Goal: Navigation & Orientation: Find specific page/section

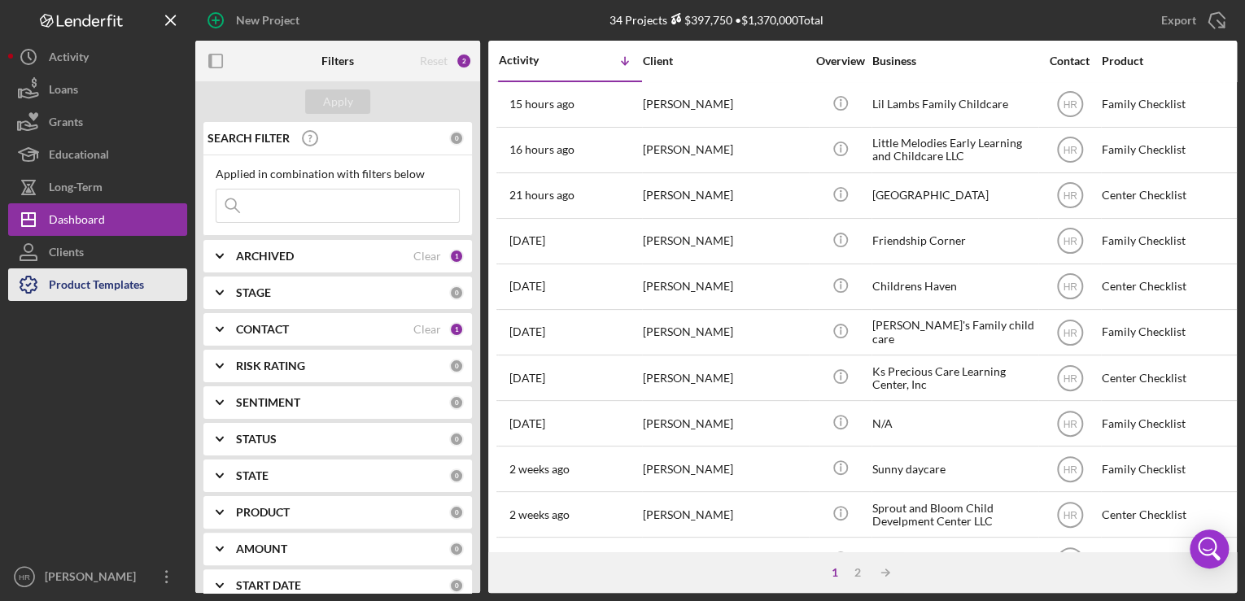
click at [97, 274] on div "Product Templates" at bounding box center [96, 286] width 95 height 37
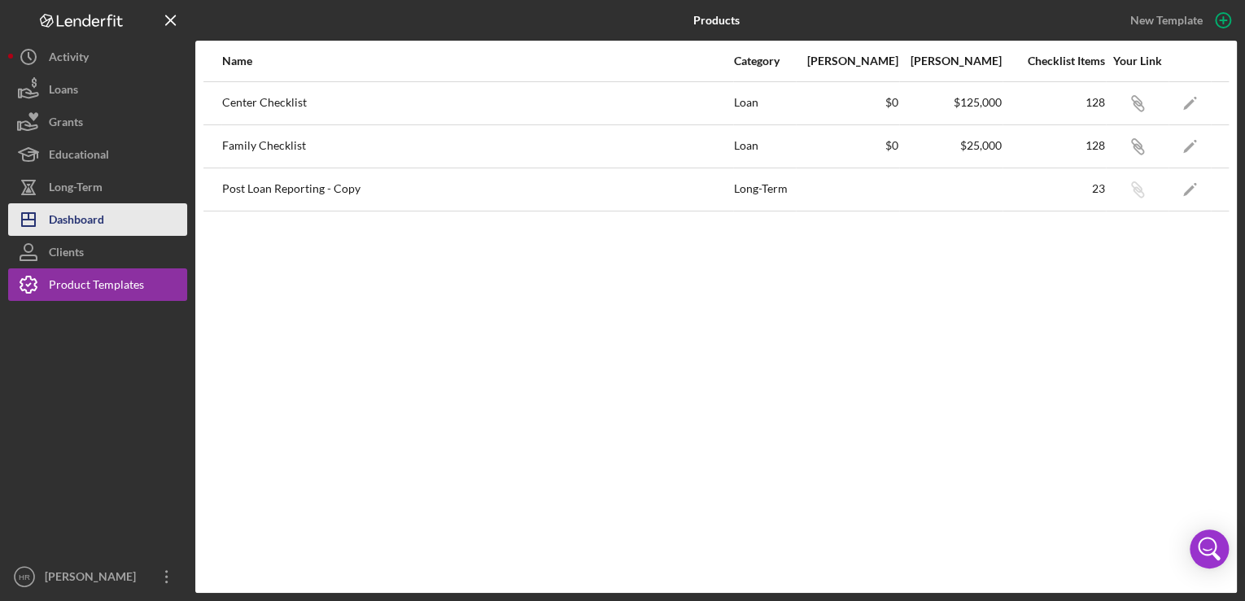
click at [88, 209] on div "Dashboard" at bounding box center [76, 221] width 55 height 37
